Goal: Ask a question: Seek information or help from site administrators or community

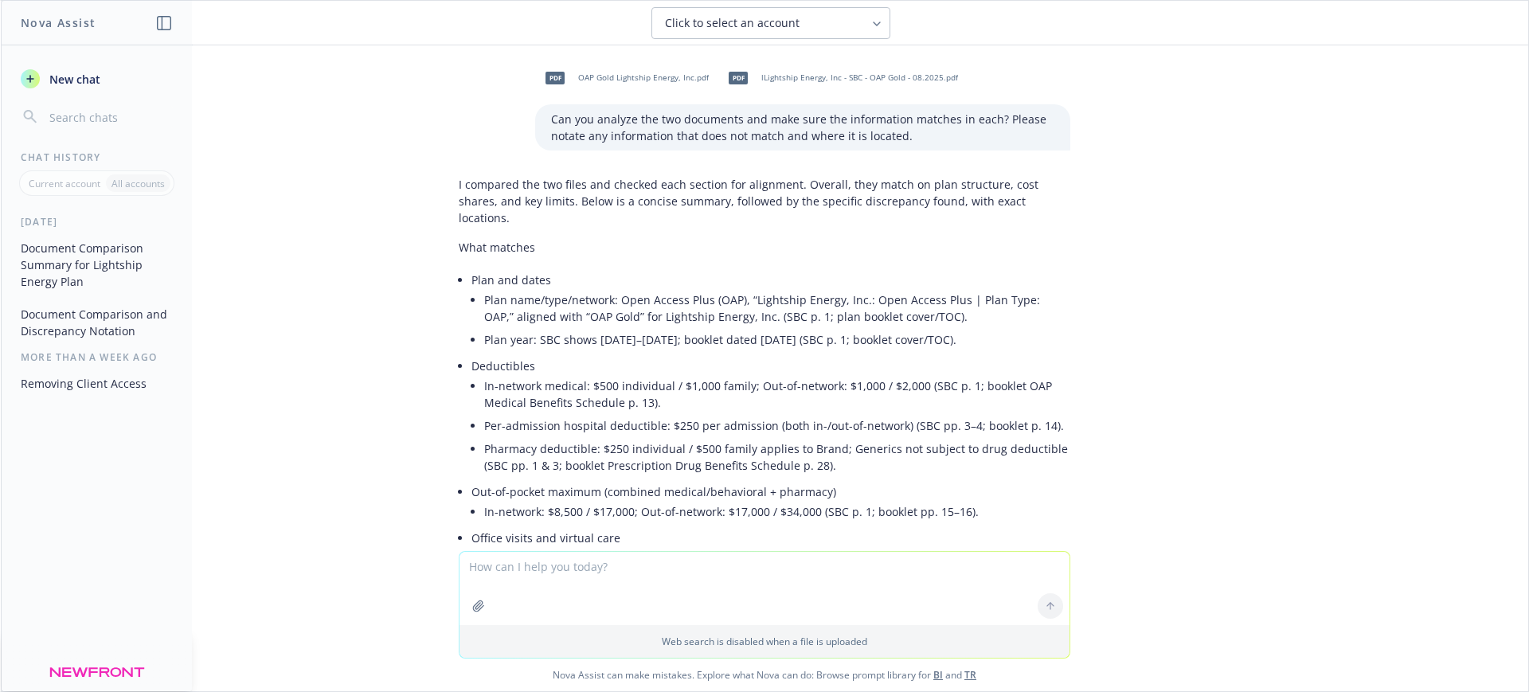
scroll to position [3949, 0]
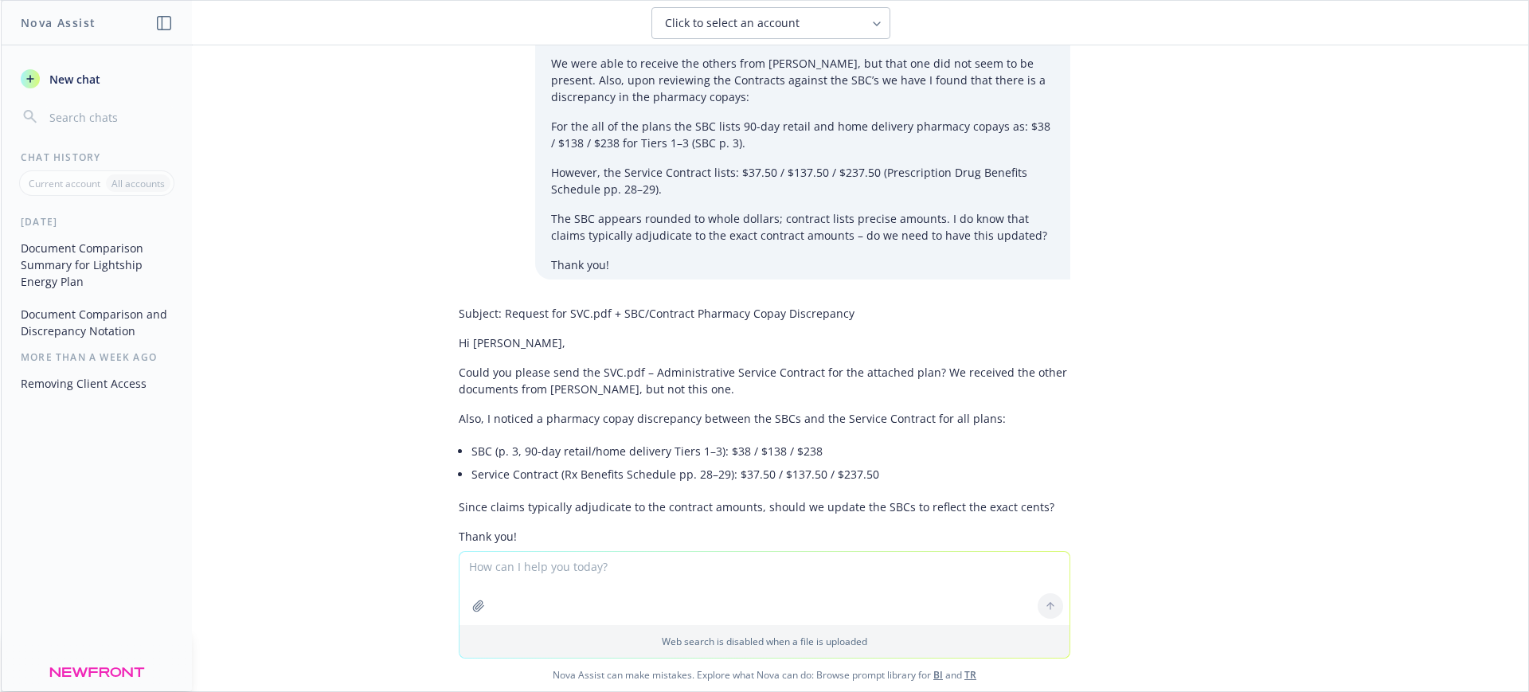
click at [565, 582] on textarea at bounding box center [764, 588] width 610 height 73
paste textarea "Lorem Ipsum, 2. Do sitam cons ad elitsed doei tem Incidi Utlab, etdolorem 7/60/…"
type textarea "Loremi dolorsitam cons adipi: Elits Doeiu, 5. Te incid utla et dolorem aliq eni…"
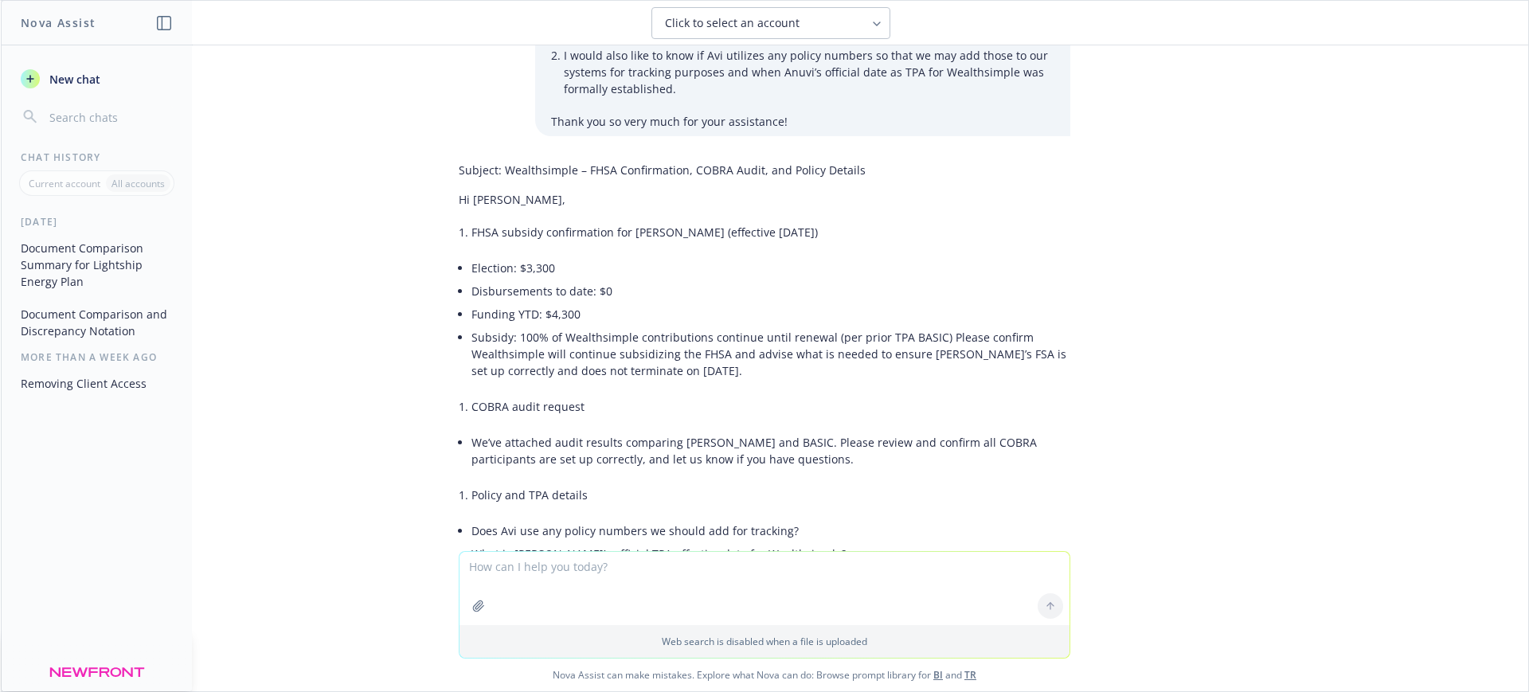
scroll to position [4808, 0]
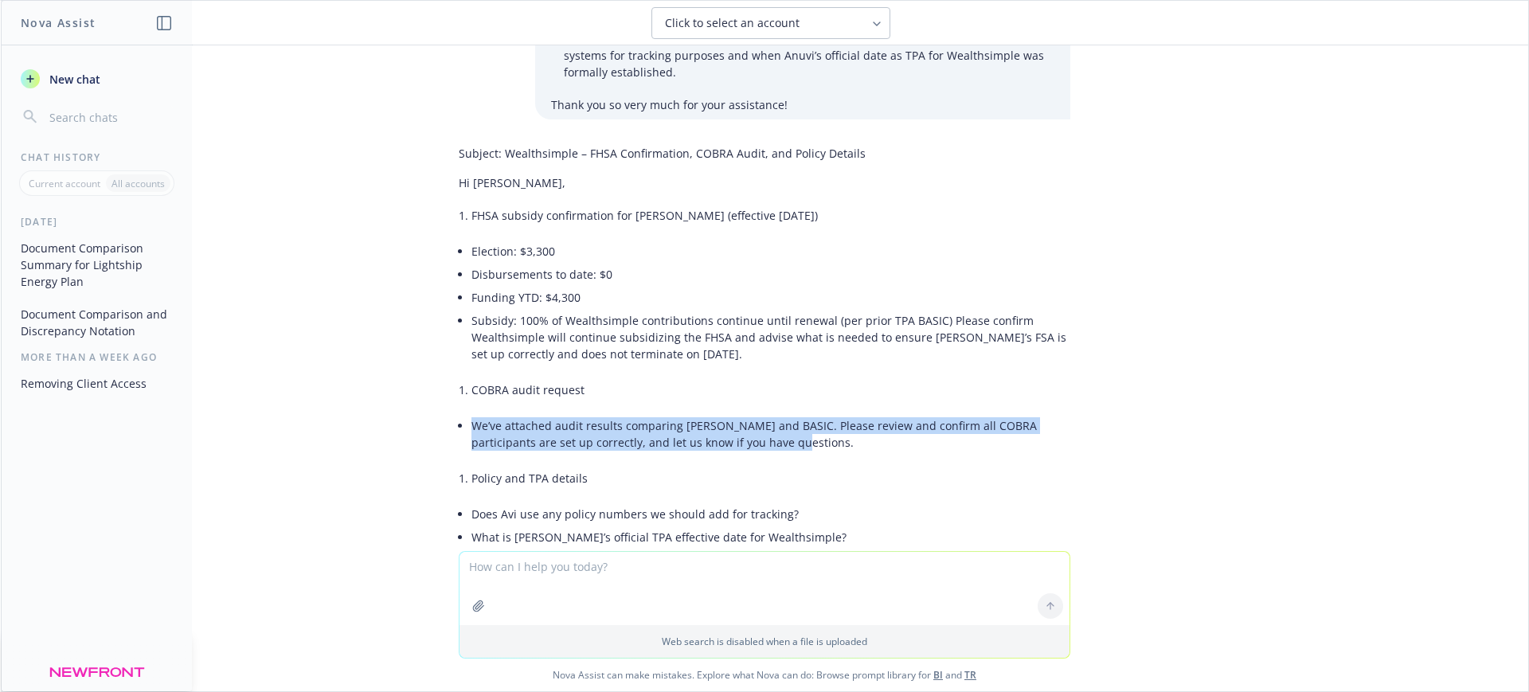
drag, startPoint x: 732, startPoint y: 343, endPoint x: 457, endPoint y: 330, distance: 275.0
click at [471, 414] on li "We’ve attached audit results comparing [PERSON_NAME] and BASIC. Please review a…" at bounding box center [770, 434] width 599 height 40
copy li "We’ve attached audit results comparing [PERSON_NAME] and BASIC. Please review a…"
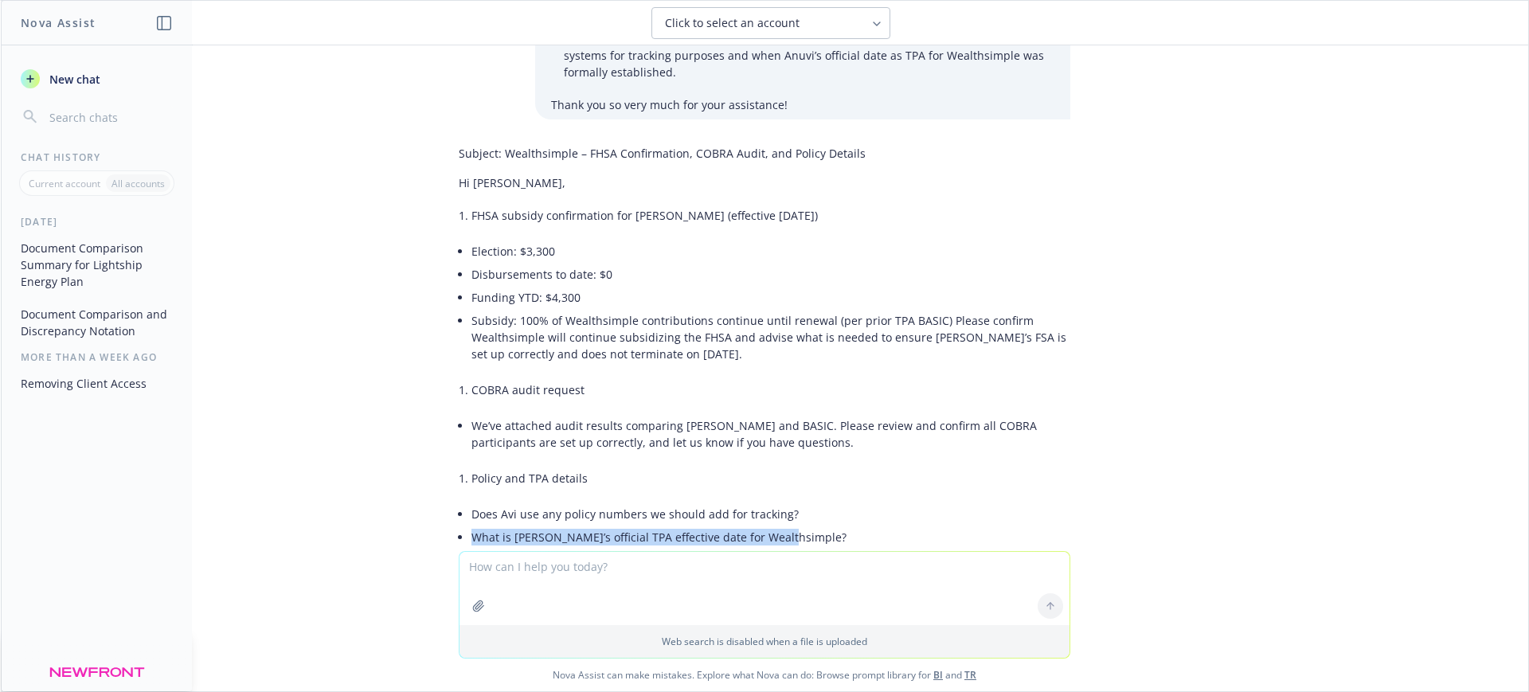
drag, startPoint x: 762, startPoint y: 436, endPoint x: 461, endPoint y: 432, distance: 301.0
click at [471, 526] on li "What is [PERSON_NAME]’s official TPA effective date for Wealthsimple?" at bounding box center [770, 537] width 599 height 23
copy li "What is [PERSON_NAME]’s official TPA effective date for Wealthsimple?"
